Goal: Transaction & Acquisition: Purchase product/service

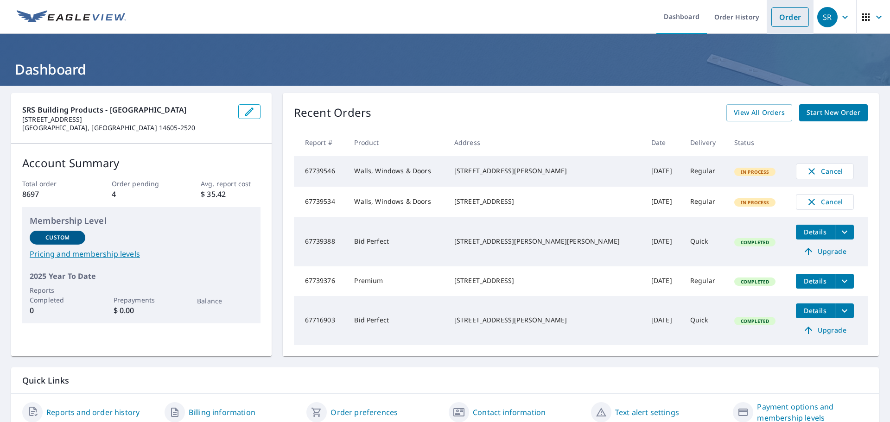
click at [786, 16] on link "Order" at bounding box center [790, 16] width 38 height 19
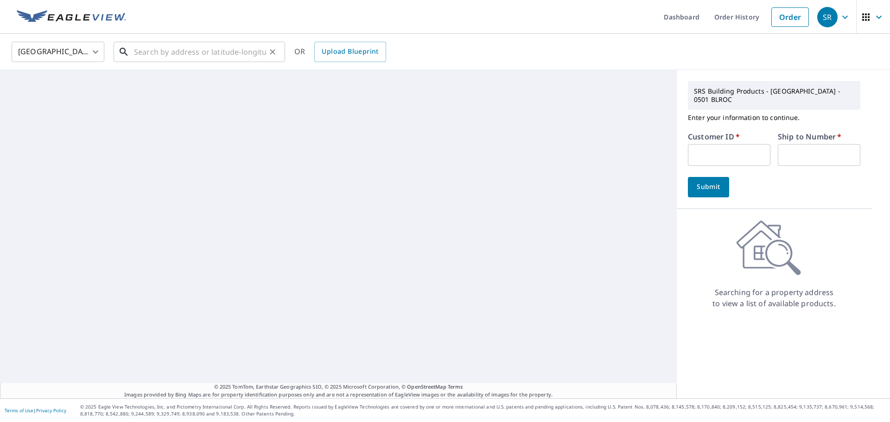
click at [159, 56] on input "text" at bounding box center [200, 52] width 132 height 26
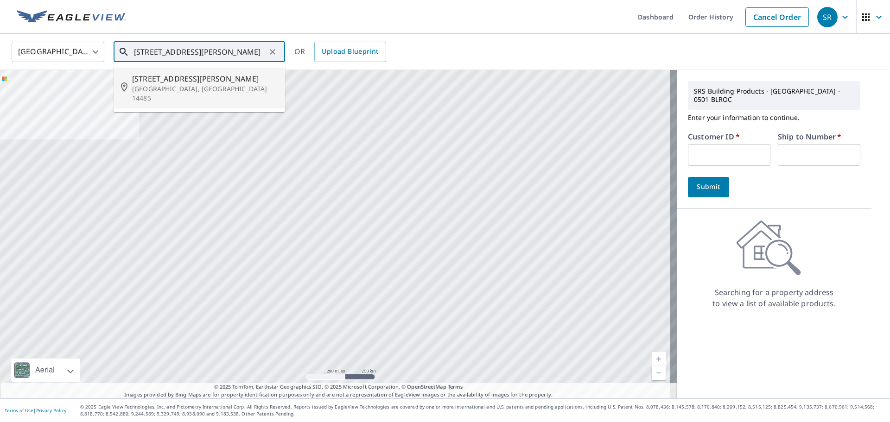
click at [177, 73] on li "[STREET_ADDRESS][PERSON_NAME]" at bounding box center [199, 88] width 171 height 41
type input "[STREET_ADDRESS][PERSON_NAME]"
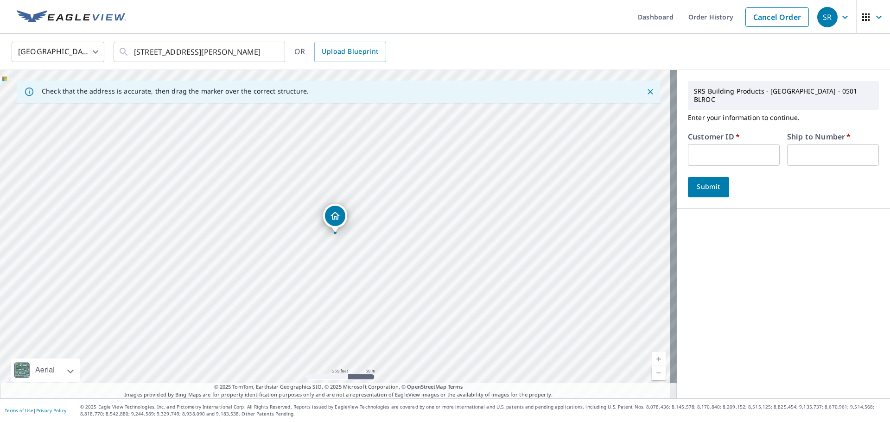
click at [716, 145] on input "text" at bounding box center [734, 155] width 92 height 22
type input "TAB501"
click at [810, 144] on input "text" at bounding box center [833, 155] width 92 height 22
type input "01"
click at [704, 181] on span "Submit" at bounding box center [708, 187] width 26 height 12
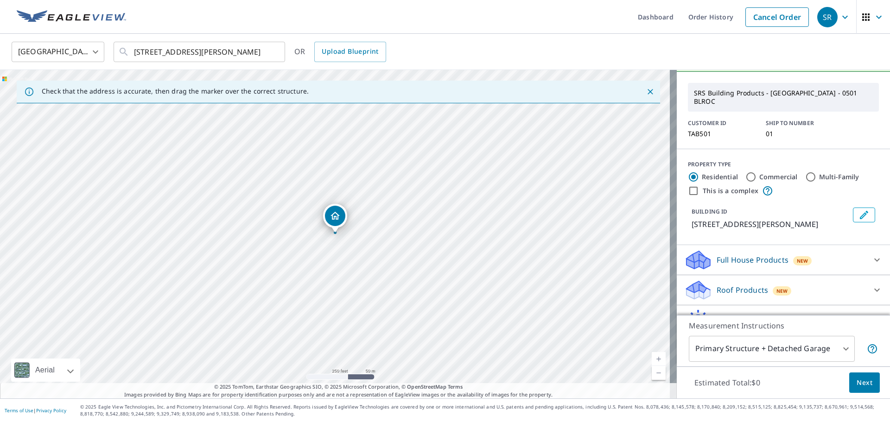
scroll to position [46, 0]
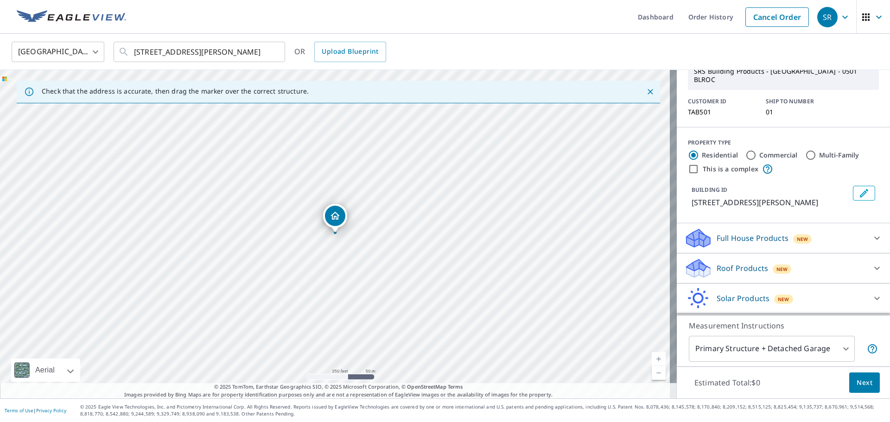
click at [871, 263] on icon at bounding box center [876, 268] width 11 height 11
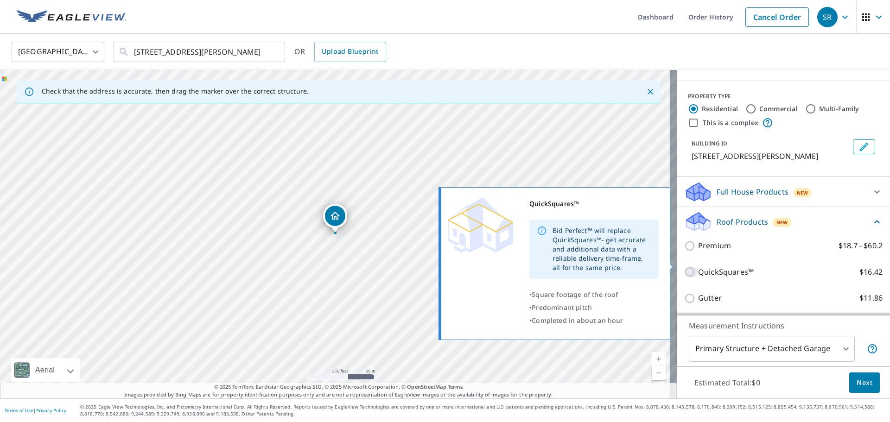
click at [684, 269] on input "QuickSquares™ $16.42" at bounding box center [691, 271] width 14 height 11
checkbox input "true"
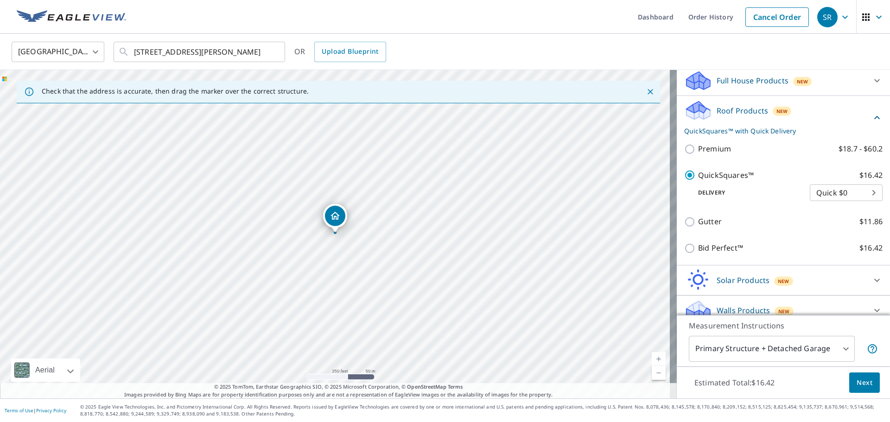
scroll to position [206, 0]
click at [856, 379] on span "Next" at bounding box center [864, 383] width 16 height 12
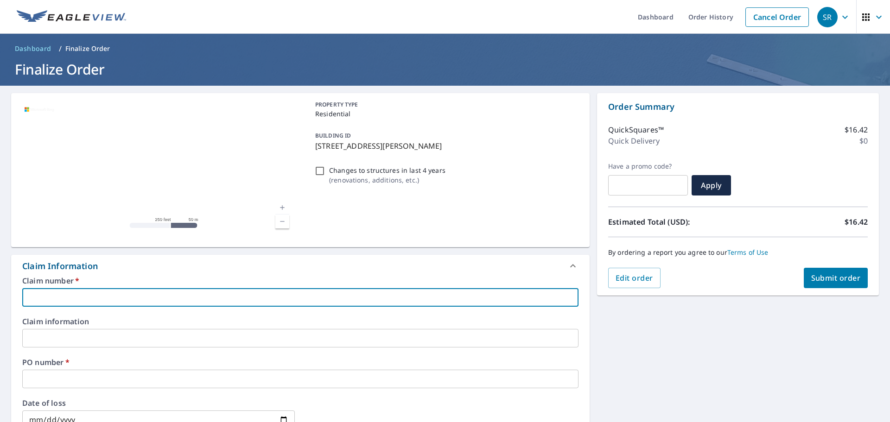
click at [129, 292] on input "text" at bounding box center [300, 297] width 556 height 19
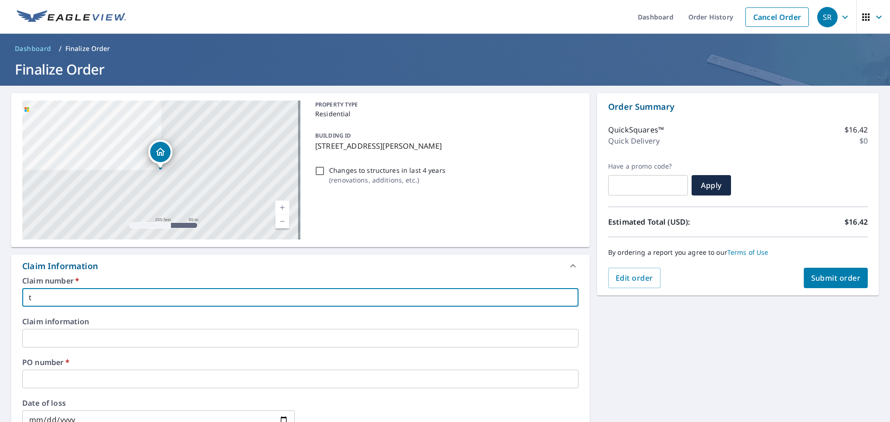
type input "t"
checkbox input "true"
type input "ta"
checkbox input "true"
type input "tab"
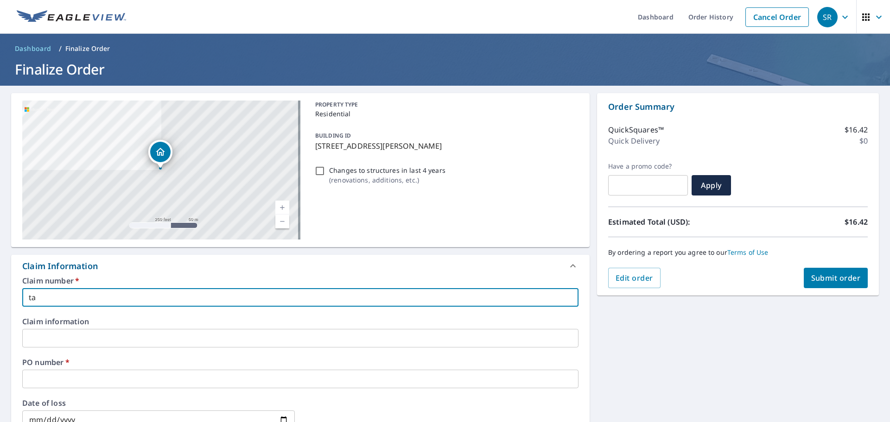
checkbox input "true"
type input "tab"
click at [64, 382] on input "text" at bounding box center [300, 379] width 556 height 19
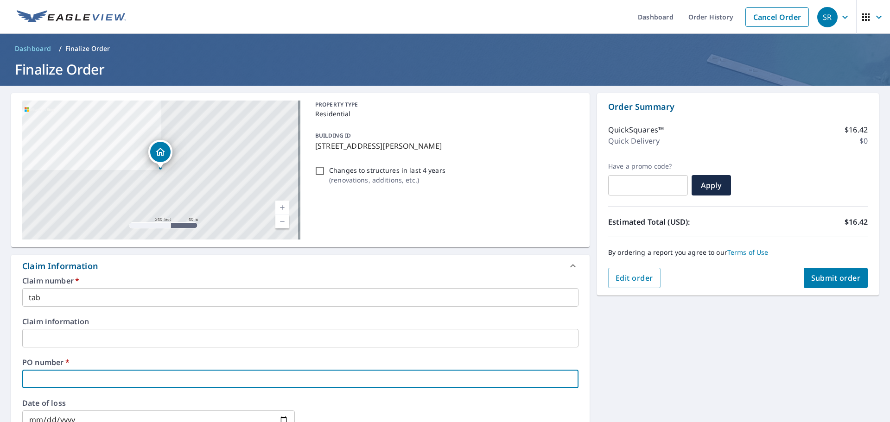
type input "7"
checkbox input "true"
type input "78"
checkbox input "true"
type input "784"
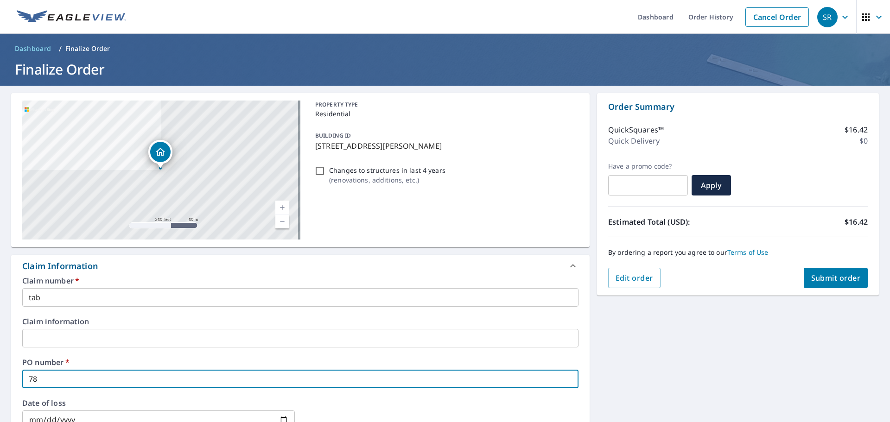
checkbox input "true"
type input "7840"
checkbox input "true"
type input "7840"
checkbox input "true"
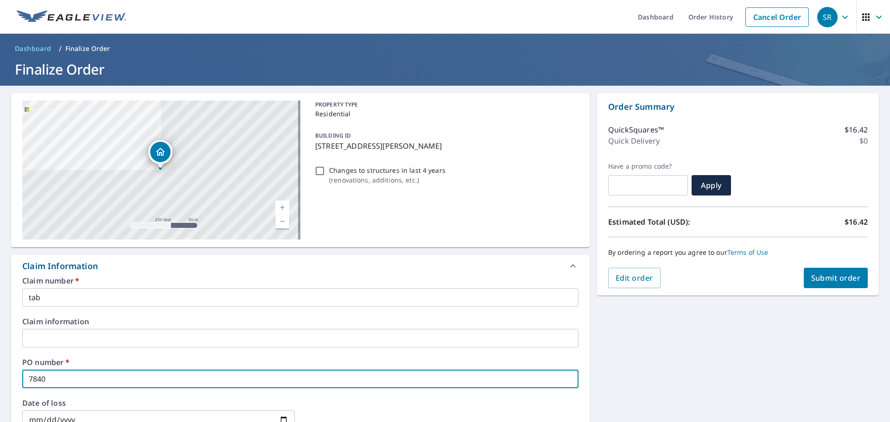
type input "7840 m"
checkbox input "true"
type input "7840 ma"
checkbox input "true"
type input "7840 mar"
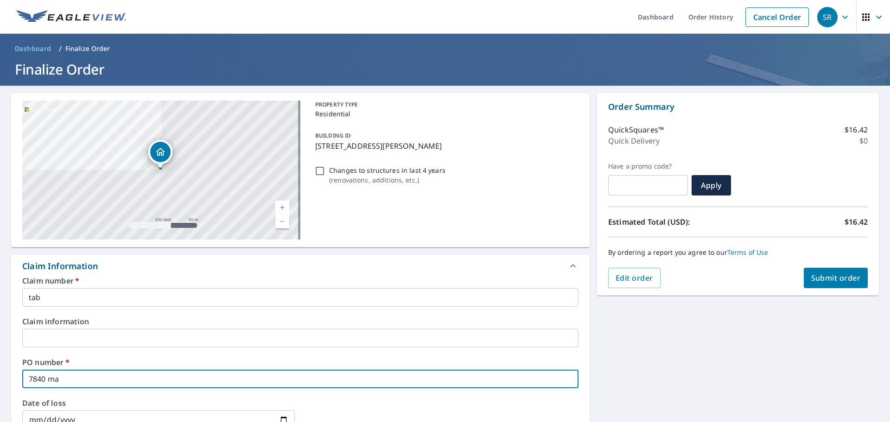
checkbox input "true"
type input "7840 mart"
checkbox input "true"
type input "7840 [PERSON_NAME]"
checkbox input "true"
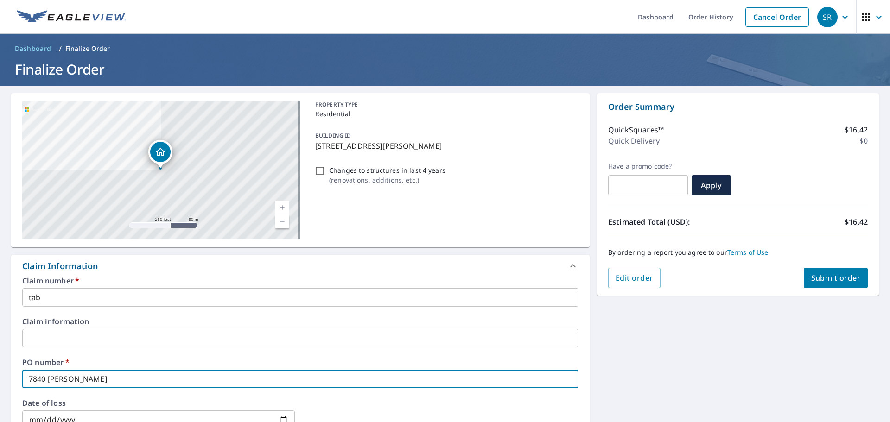
type input "7840 [PERSON_NAME]"
checkbox input "true"
type input "7840 [PERSON_NAME]"
checkbox input "true"
type input "7840 [PERSON_NAME]"
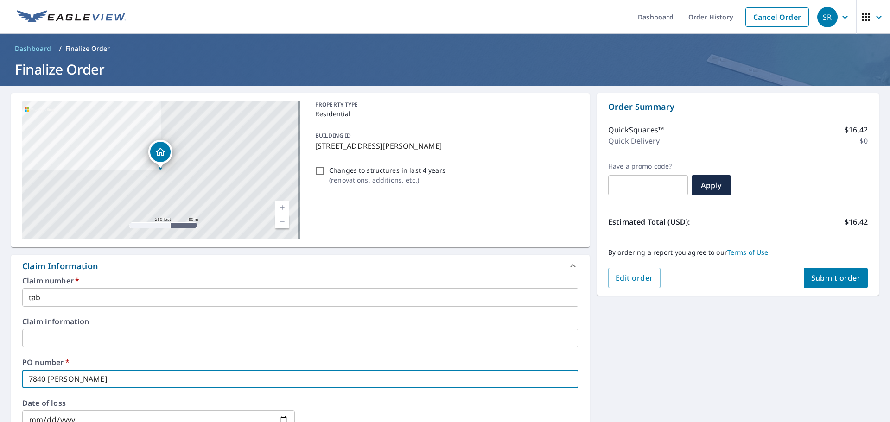
checkbox input "true"
type input "7840 [PERSON_NAME] re"
checkbox input "true"
type input "7840 [PERSON_NAME]"
checkbox input "true"
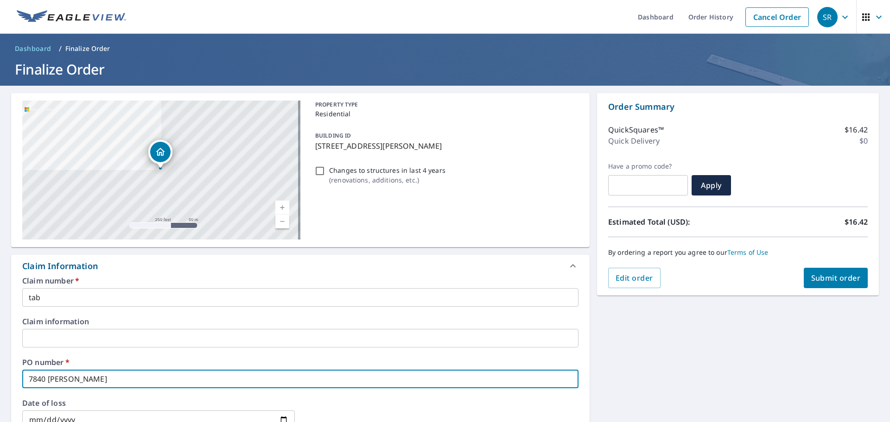
type input "7840 [PERSON_NAME] re"
checkbox input "true"
type input "7840 [PERSON_NAME]"
checkbox input "true"
type input "[STREET_ADDRESS][PERSON_NAME]"
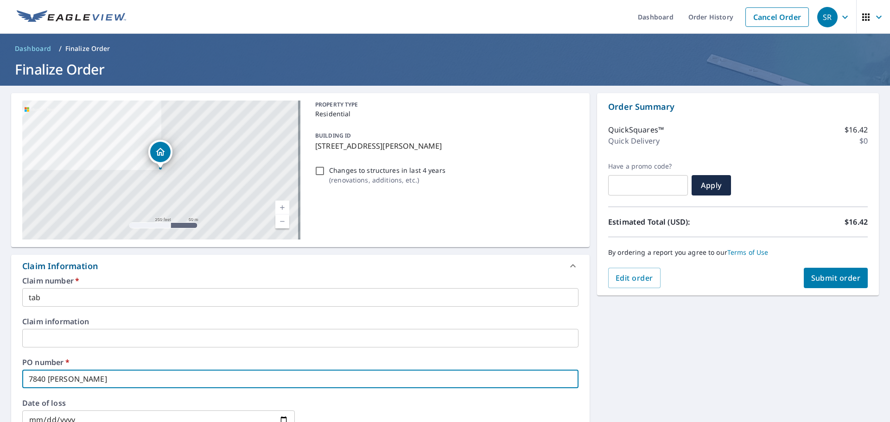
checkbox input "true"
type input "[STREET_ADDRESS][PERSON_NAME]"
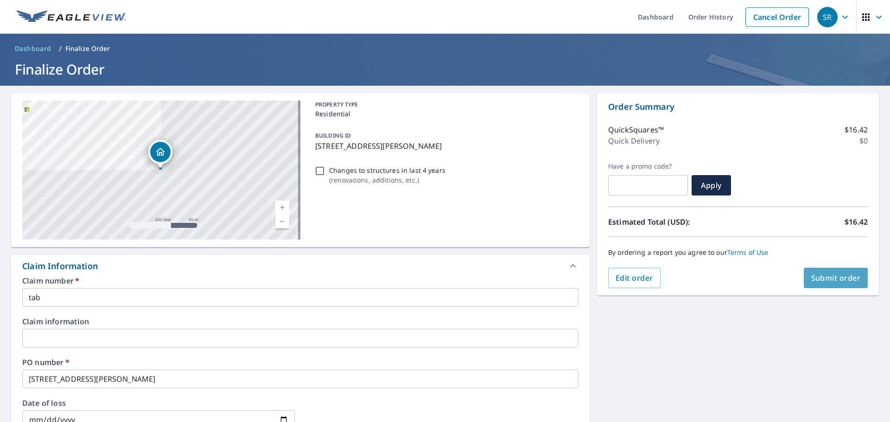
click at [811, 279] on span "Submit order" at bounding box center [836, 278] width 50 height 10
checkbox input "true"
